Goal: Task Accomplishment & Management: Manage account settings

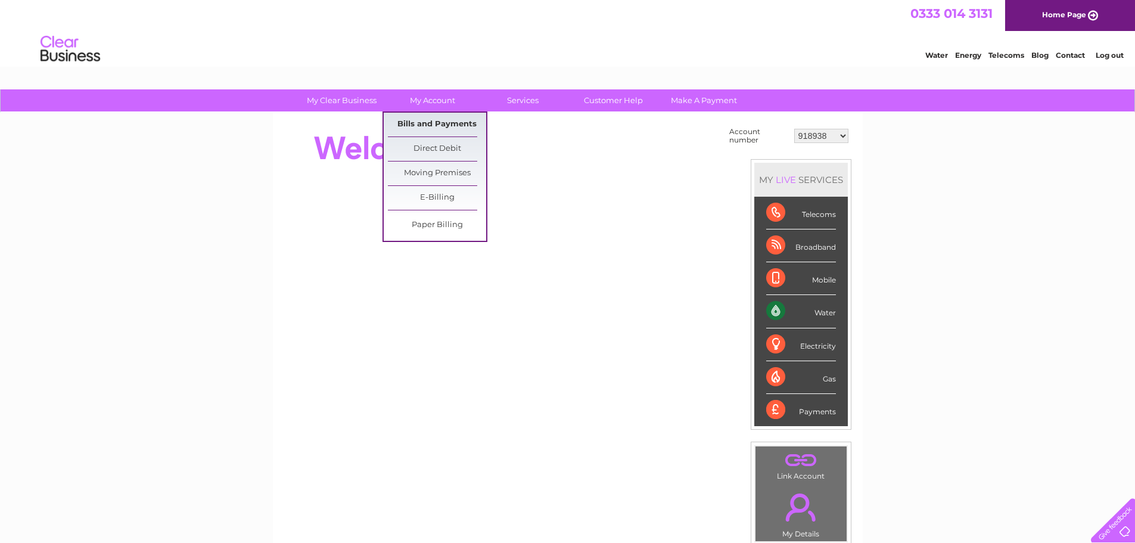
drag, startPoint x: 429, startPoint y: 121, endPoint x: 445, endPoint y: 123, distance: 15.6
click at [429, 121] on link "Bills and Payments" at bounding box center [437, 125] width 98 height 24
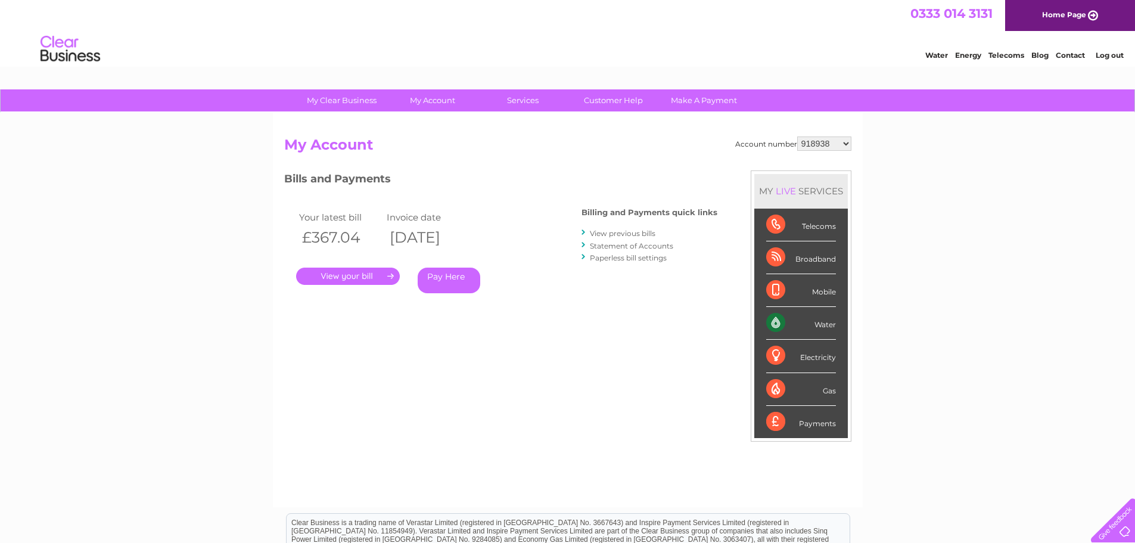
drag, startPoint x: 0, startPoint y: 0, endPoint x: 840, endPoint y: 139, distance: 851.2
click at [840, 139] on select "918938 927106 930247 934594 934597 941698 979159 989143 994306 1094838 1096227 …" at bounding box center [824, 143] width 54 height 14
select select "30283766"
click at [797, 136] on select "918938 927106 930247 934594 934597 941698 979159 989143 994306 1094838 1096227 …" at bounding box center [824, 143] width 54 height 14
click at [327, 278] on link "." at bounding box center [348, 275] width 104 height 17
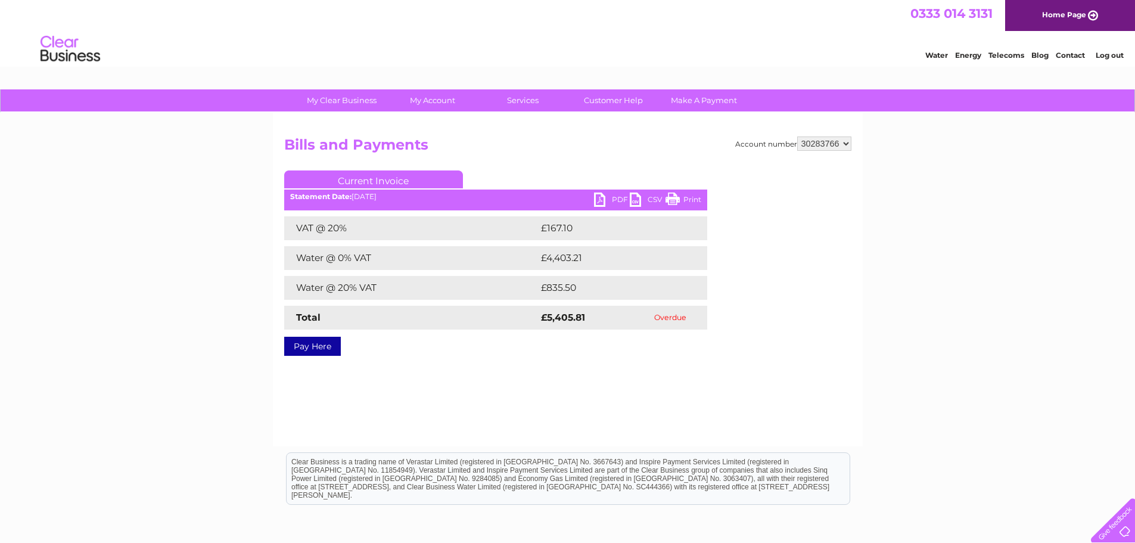
click at [606, 201] on link "PDF" at bounding box center [612, 200] width 36 height 17
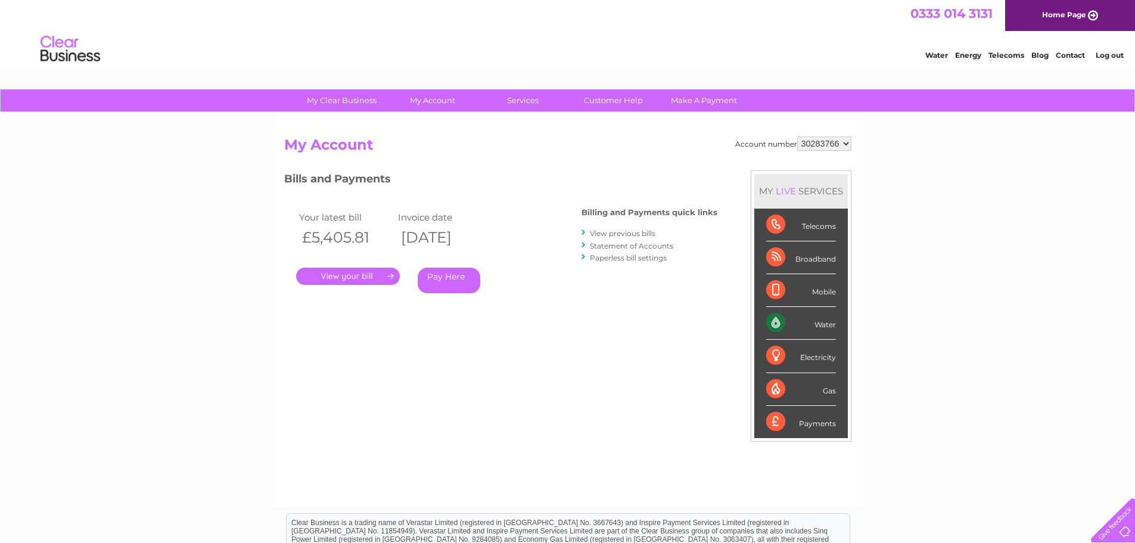
click at [630, 236] on link "View previous bills" at bounding box center [623, 233] width 66 height 9
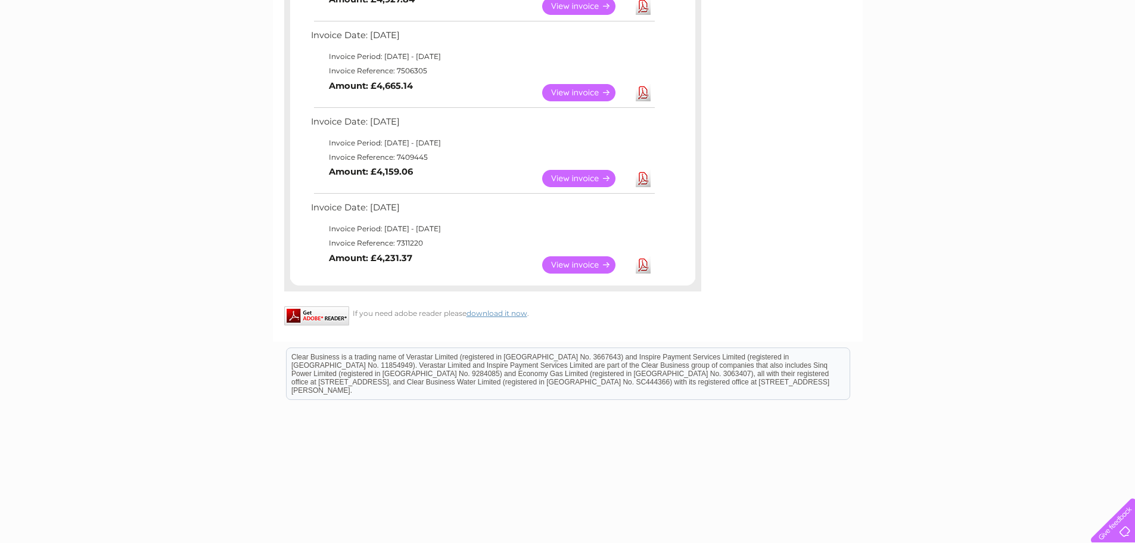
scroll to position [637, 0]
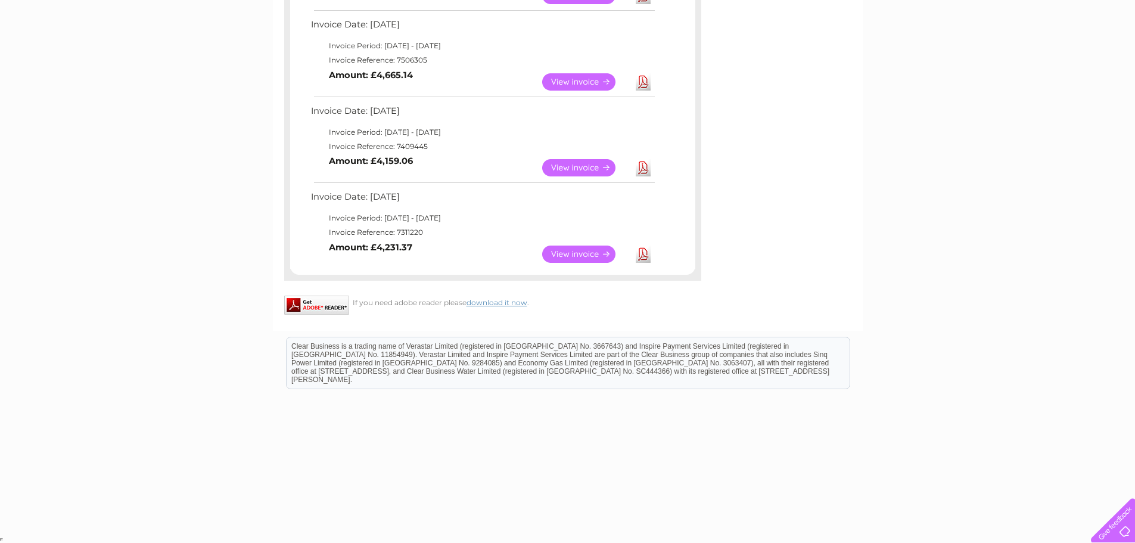
click at [591, 253] on link "View" at bounding box center [586, 253] width 88 height 17
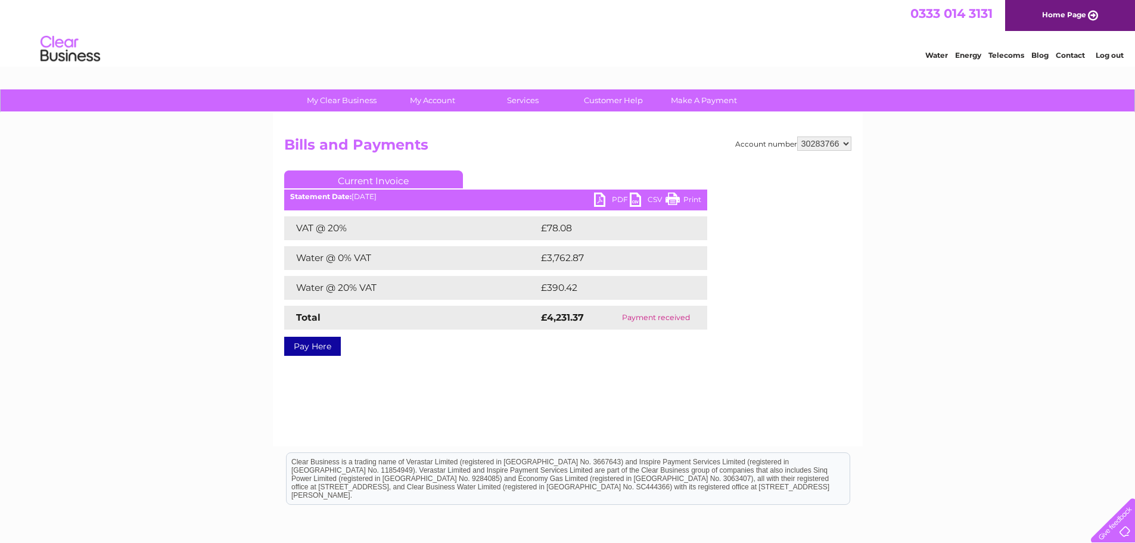
click at [596, 198] on link "PDF" at bounding box center [612, 200] width 36 height 17
